Goal: Task Accomplishment & Management: Manage account settings

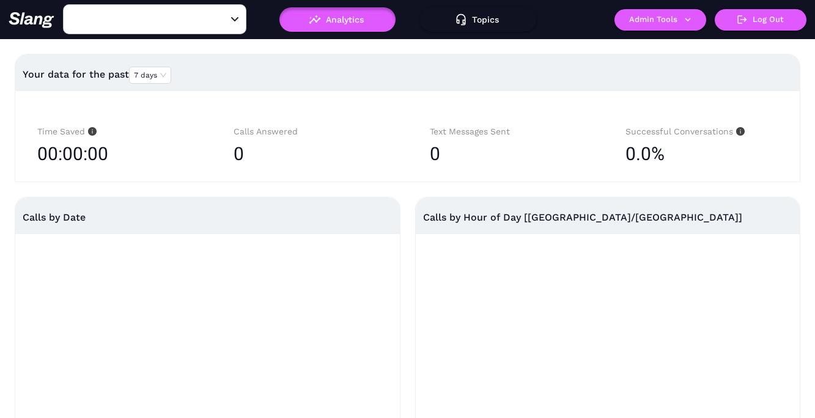
type input "[PERSON_NAME]'s"
click at [654, 23] on button "Admin Tools" at bounding box center [660, 19] width 92 height 21
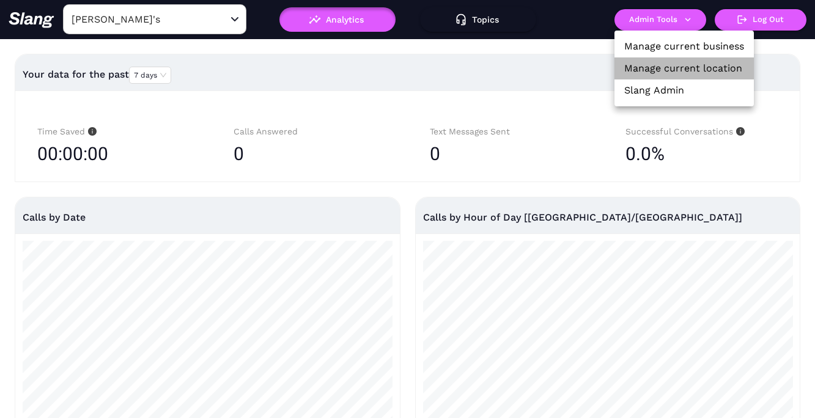
click at [654, 61] on link "Manage current location" at bounding box center [683, 68] width 118 height 15
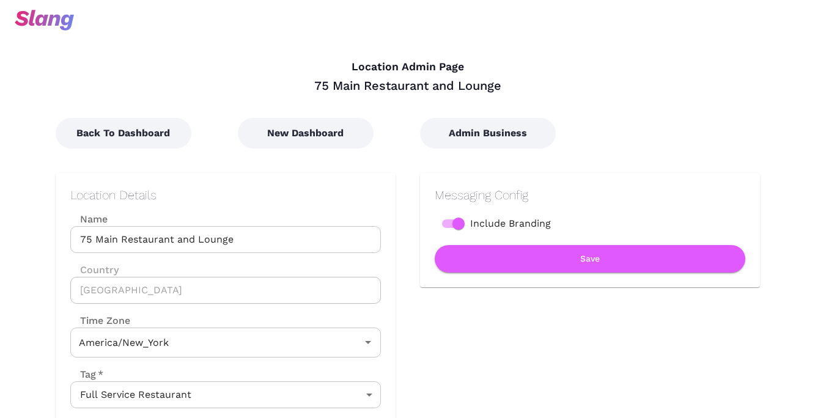
type input "Eastern Time"
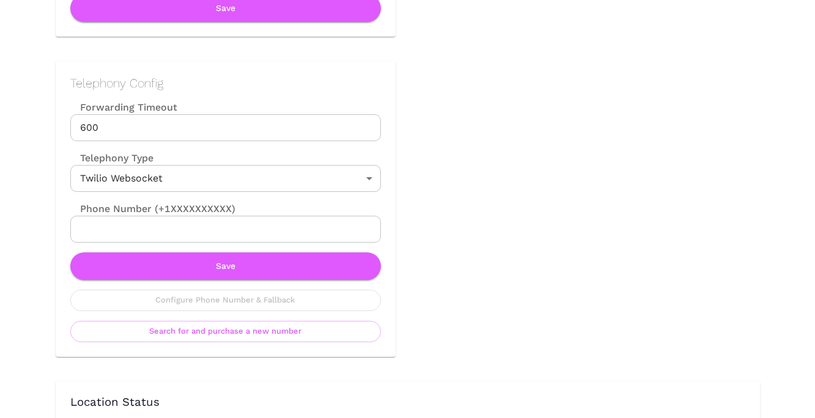
scroll to position [568, 0]
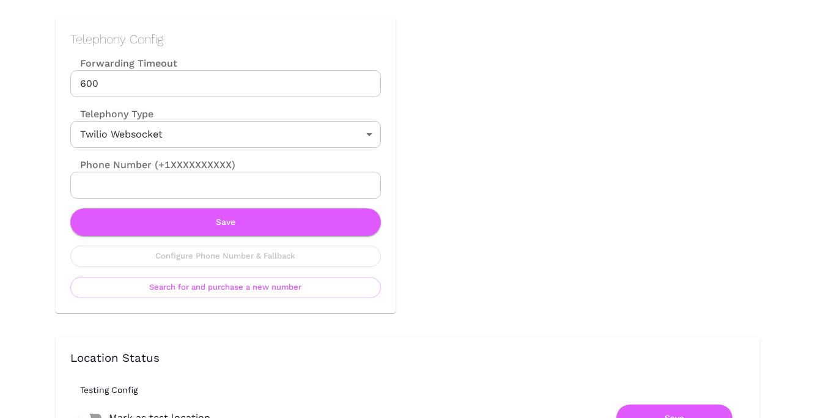
click at [285, 187] on input "Phone Number (+1XXXXXXXXXX)" at bounding box center [225, 185] width 310 height 27
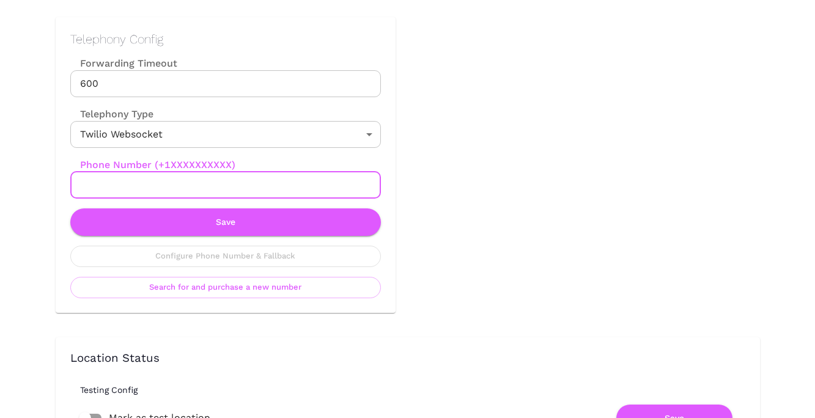
paste input "+16317699172"
type input "+16317699172"
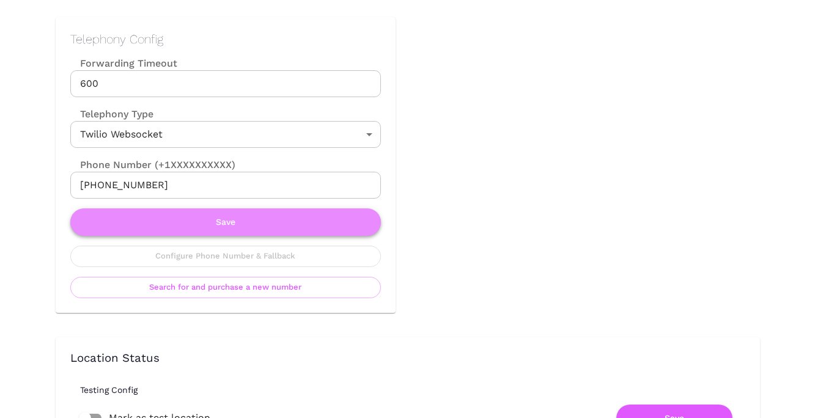
click at [268, 222] on button "Save" at bounding box center [225, 222] width 310 height 28
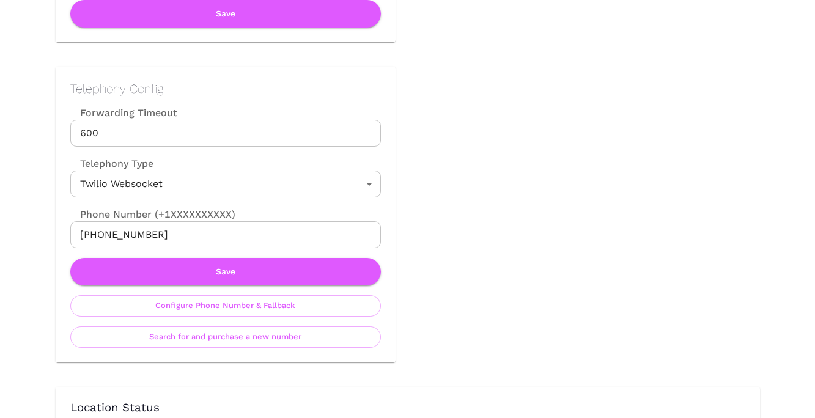
scroll to position [527, 0]
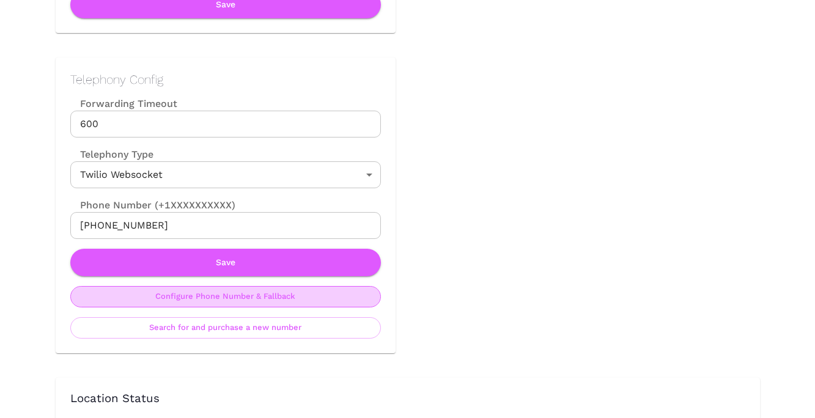
click at [252, 295] on button "Configure Phone Number & Fallback" at bounding box center [225, 296] width 310 height 21
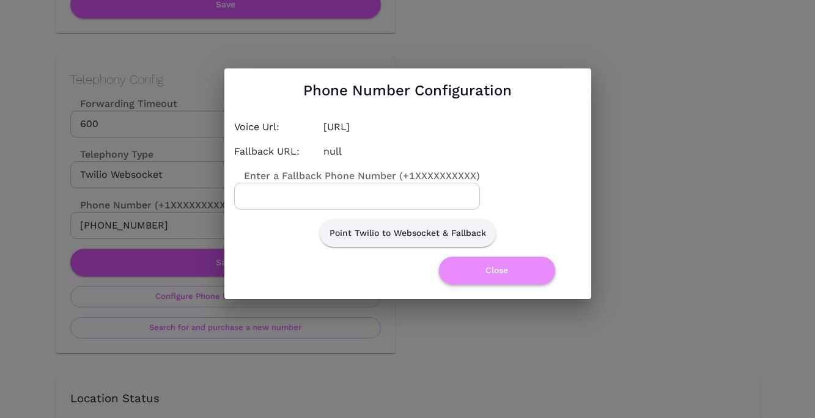
click at [476, 272] on button "Close" at bounding box center [497, 271] width 116 height 28
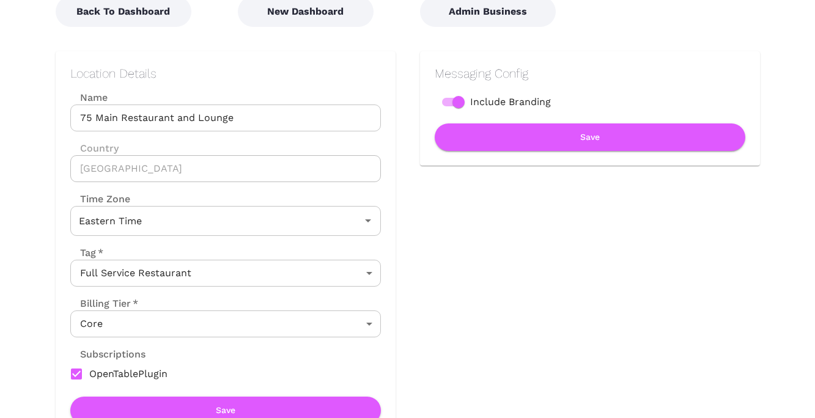
scroll to position [125, 0]
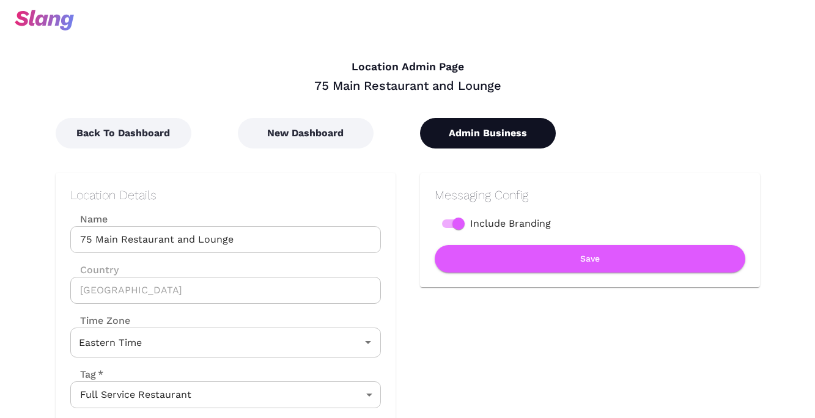
click at [475, 130] on button "Admin Business" at bounding box center [488, 133] width 136 height 31
